Goal: Check status: Check status

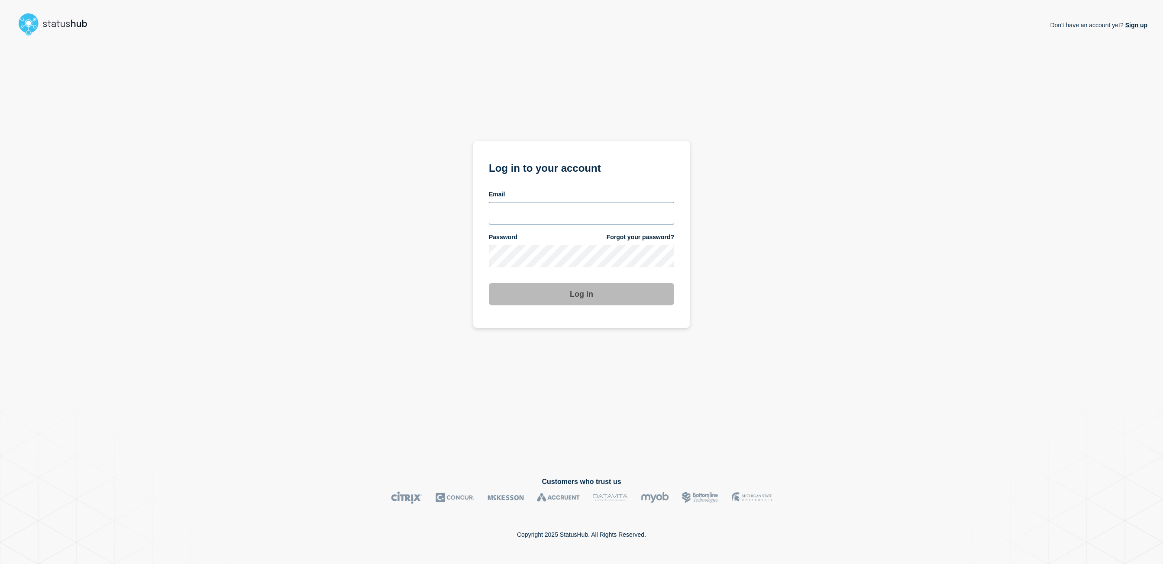
type input "kgreen@accruent.com"
click at [593, 289] on button "Log in" at bounding box center [581, 294] width 185 height 23
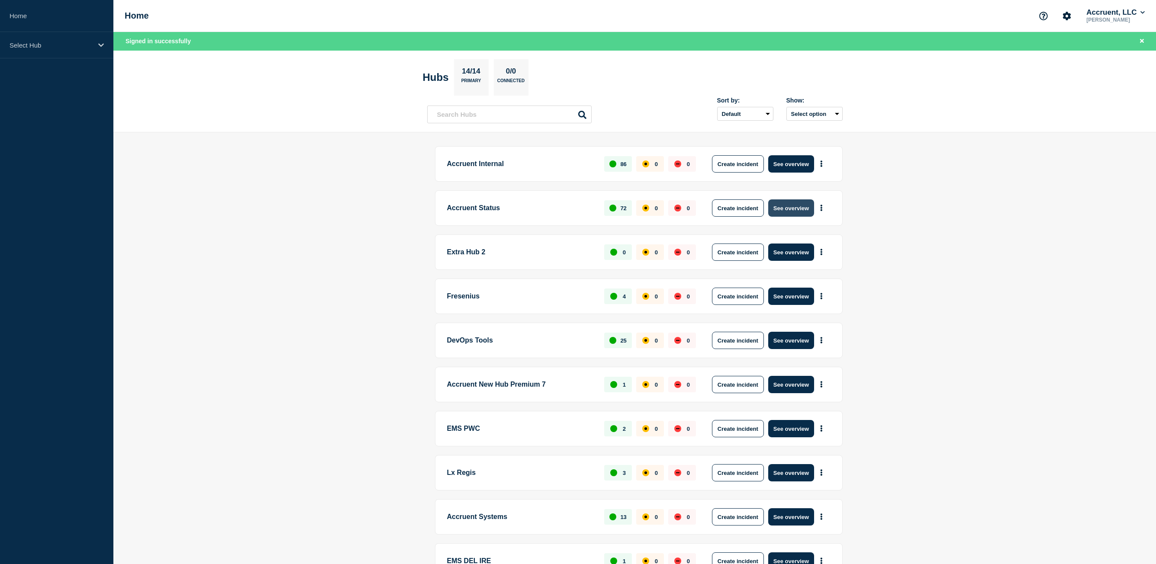
click at [802, 211] on button "See overview" at bounding box center [791, 208] width 46 height 17
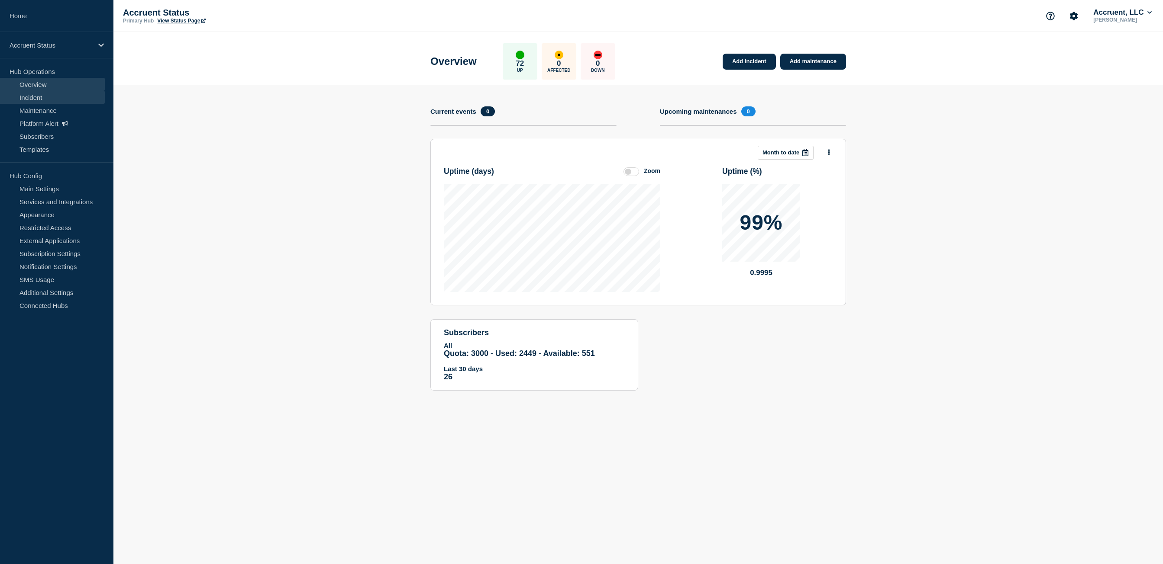
click at [46, 103] on link "Incident" at bounding box center [52, 97] width 105 height 13
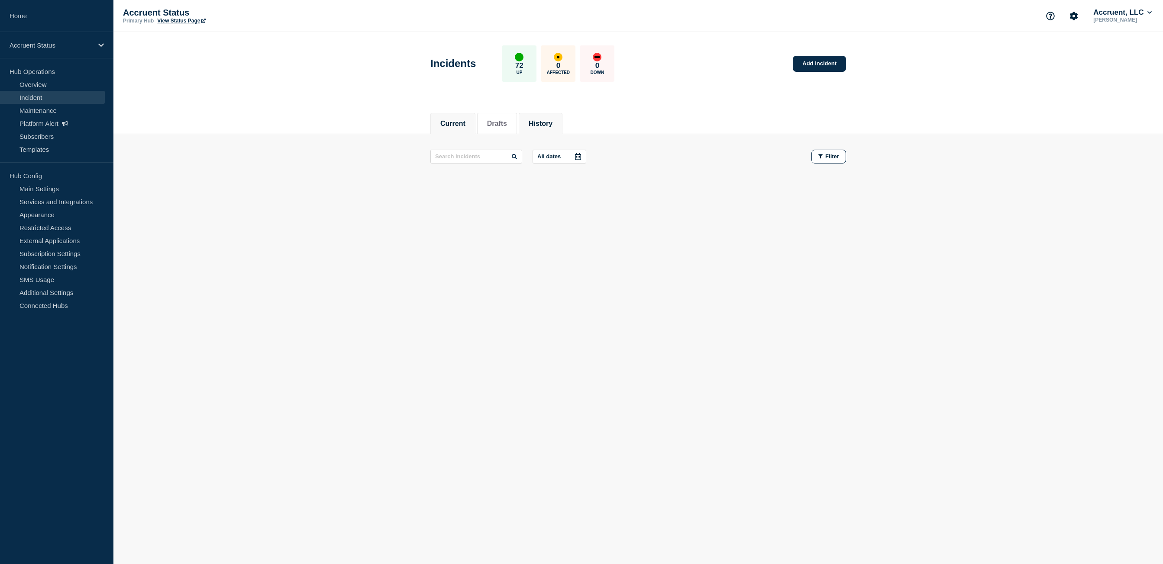
click at [562, 121] on li "History" at bounding box center [541, 123] width 44 height 21
